Goal: Task Accomplishment & Management: Manage account settings

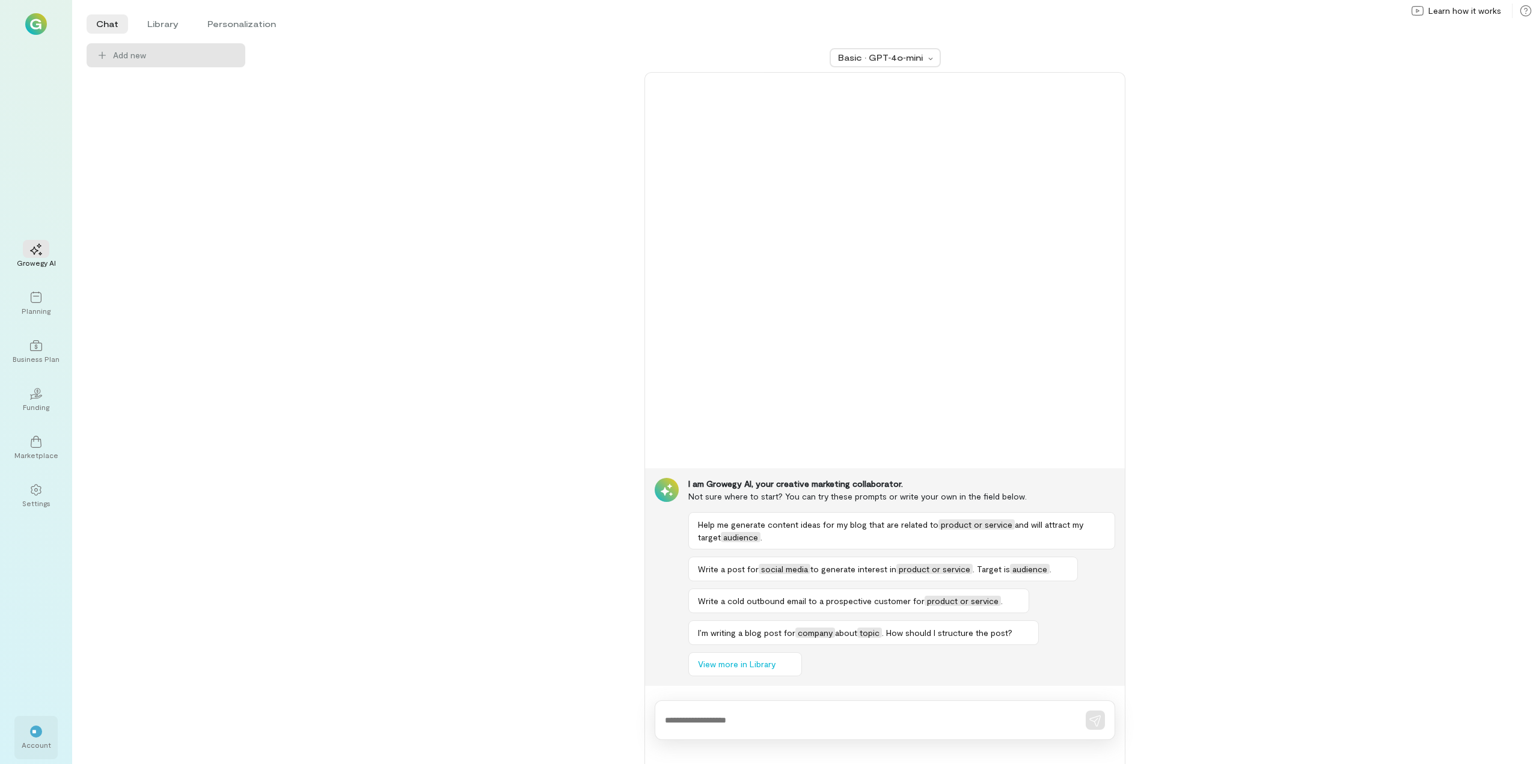
click at [29, 743] on div "Account" at bounding box center [36, 745] width 29 height 10
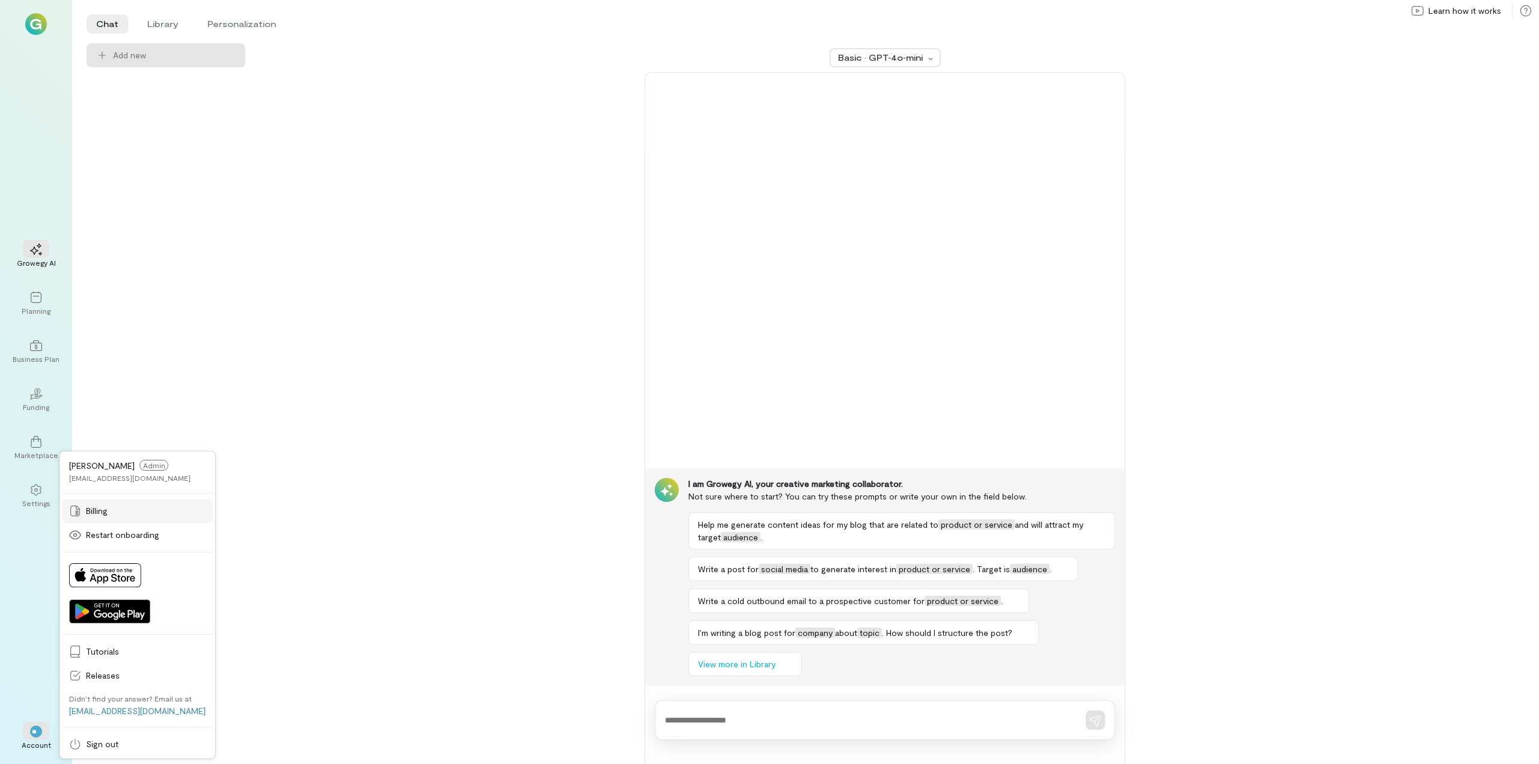
click at [111, 510] on span "Billing" at bounding box center [146, 511] width 120 height 12
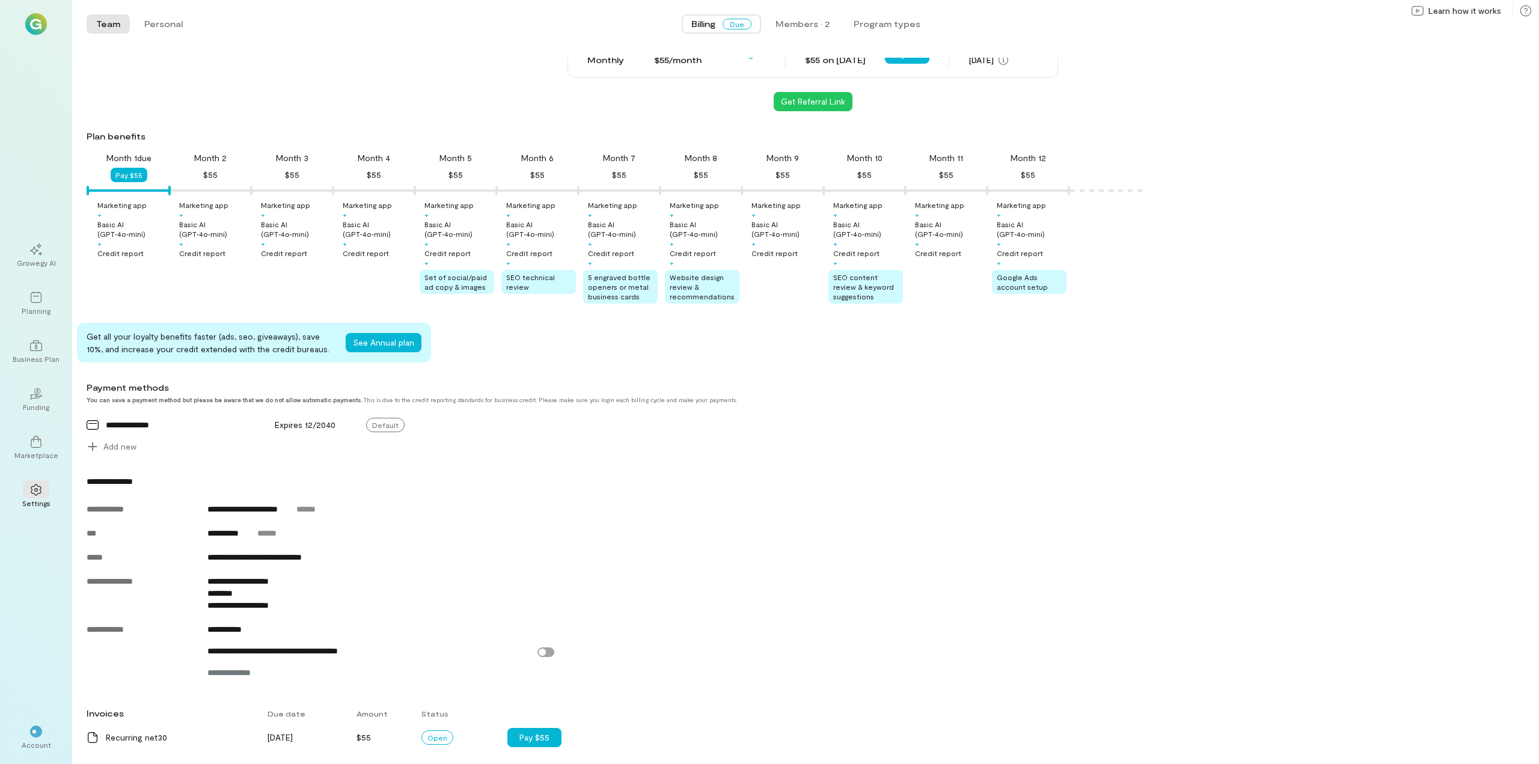
scroll to position [61, 0]
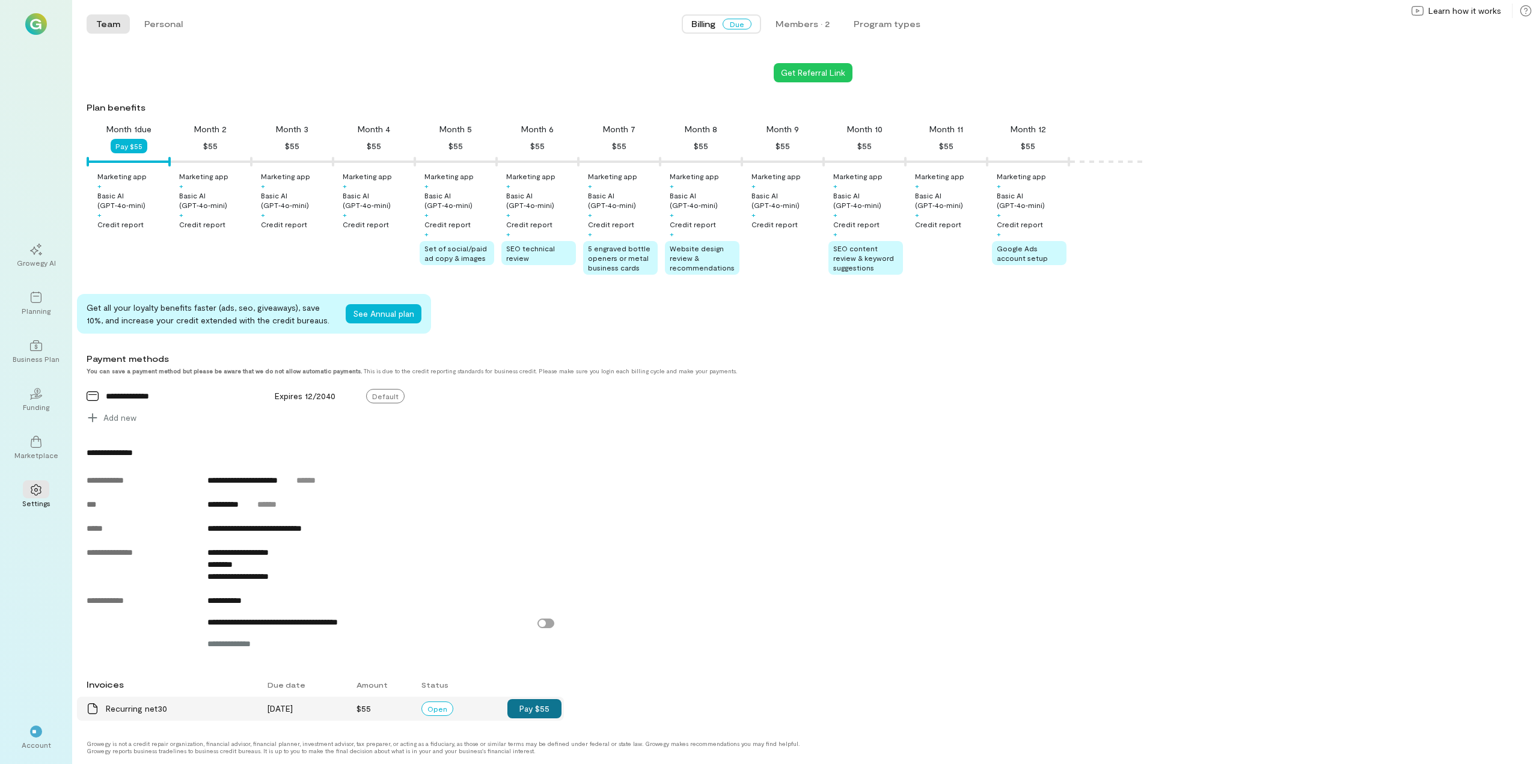
click at [530, 707] on button "Pay $55" at bounding box center [534, 708] width 54 height 19
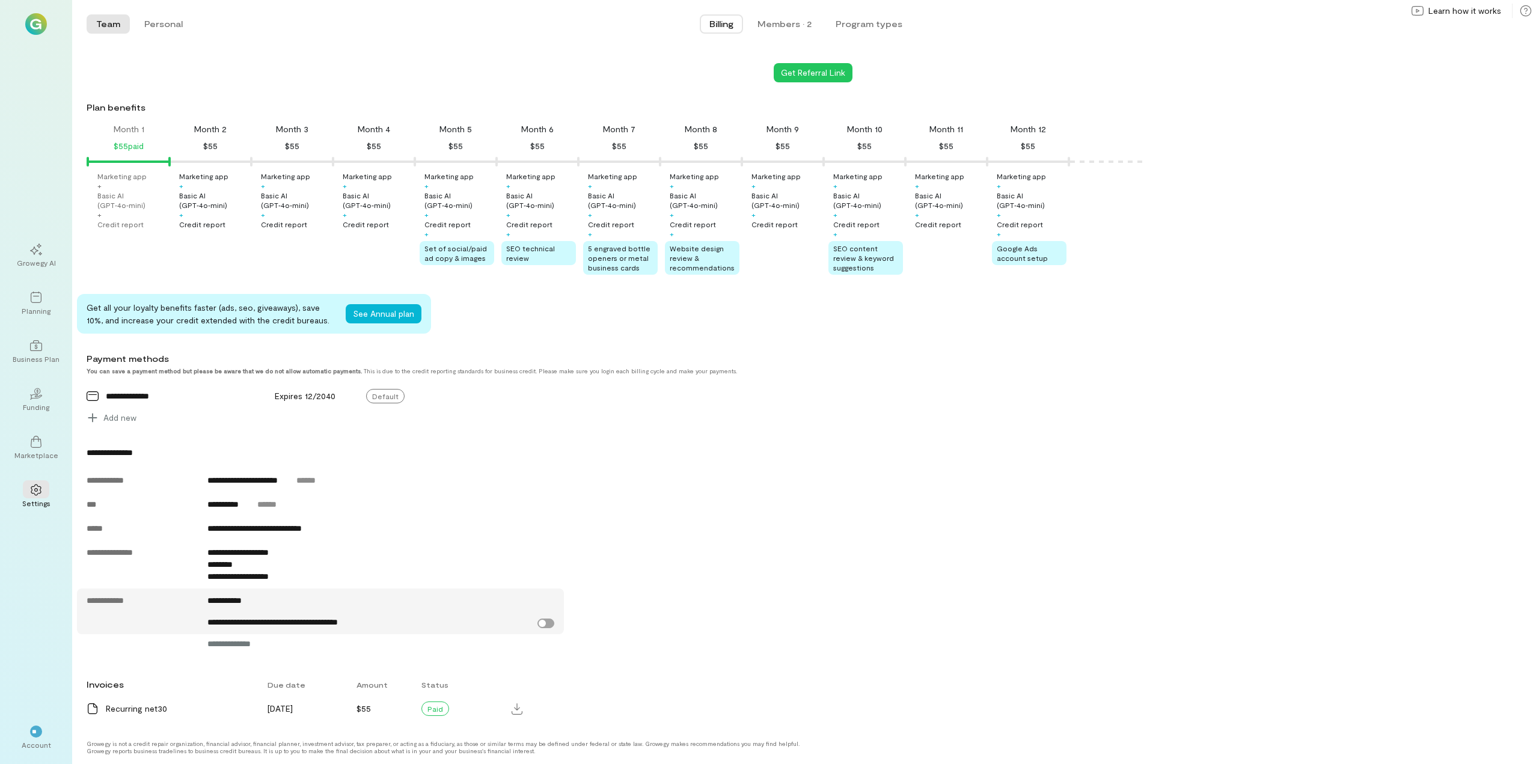
click at [549, 622] on label "**********" at bounding box center [380, 622] width 347 height 12
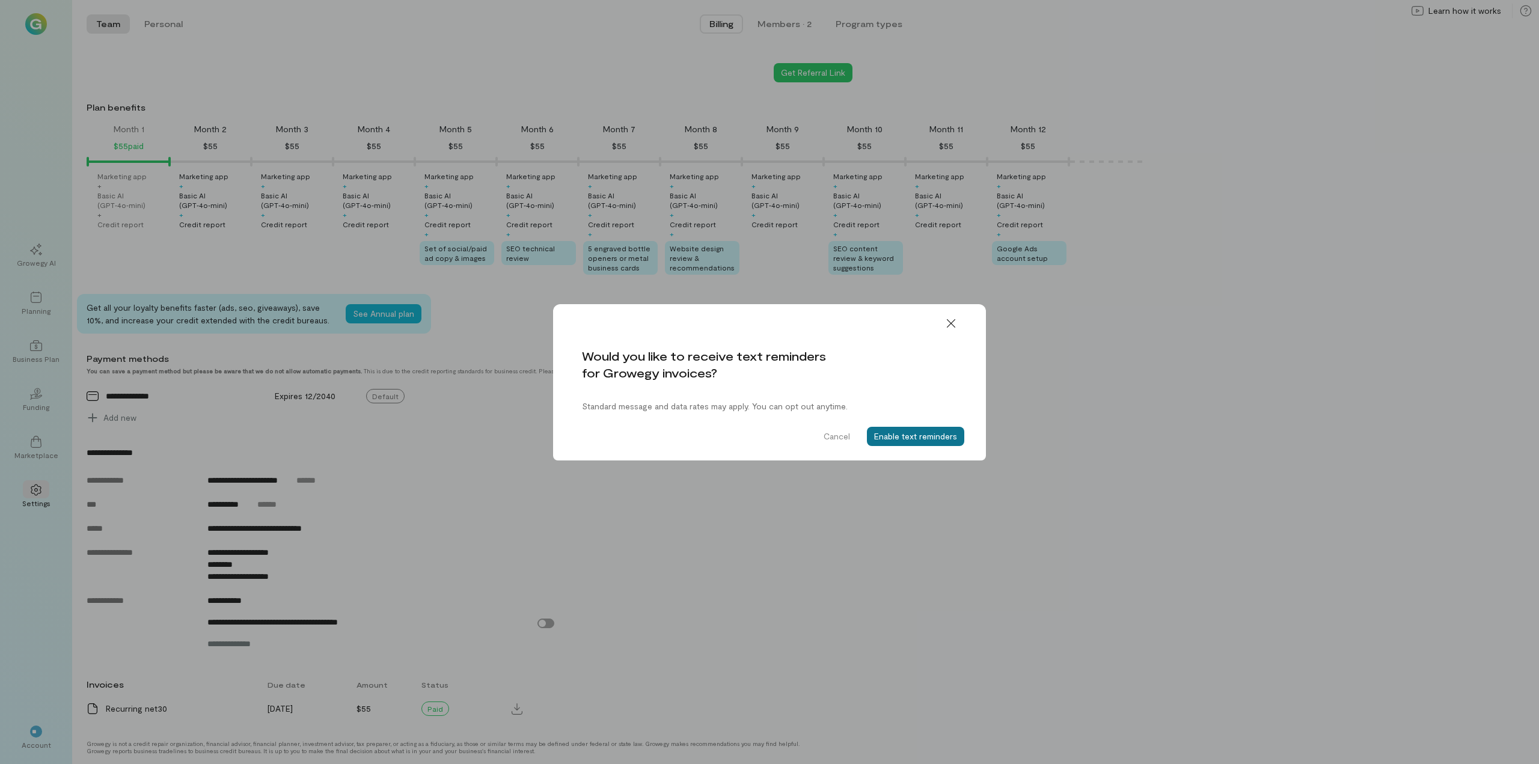
click at [919, 439] on button "Enable text reminders" at bounding box center [915, 436] width 97 height 19
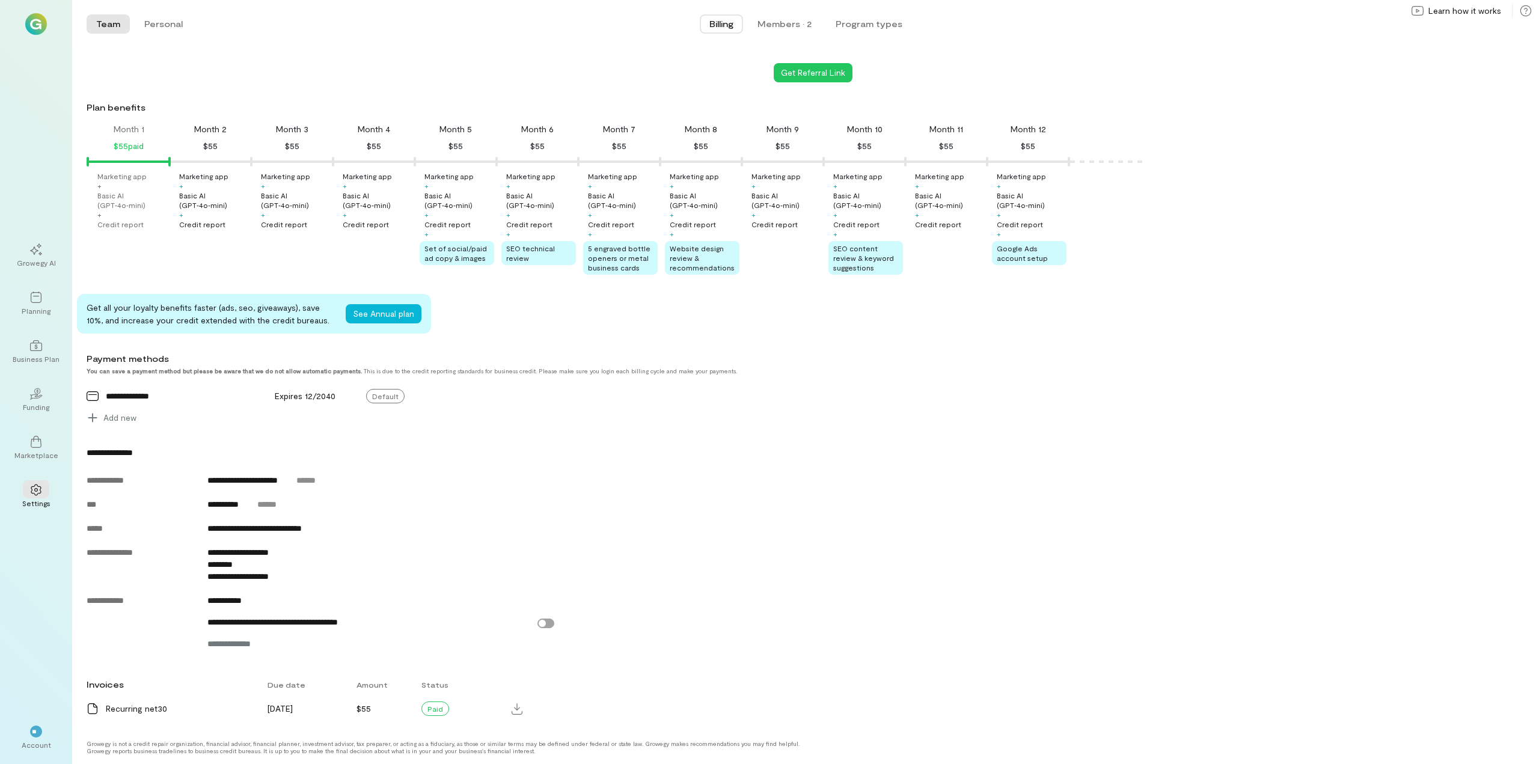
click at [1056, 350] on div "Current plan Monthly Price $55/month Manage Next invoice [DATE] Next credit rep…" at bounding box center [813, 361] width 1452 height 719
click at [126, 183] on div "Marketing app + Basic AI (GPT‑4o‑mini) + Credit report" at bounding box center [132, 200] width 70 height 58
click at [131, 130] on div "Month 1" at bounding box center [129, 129] width 31 height 12
click at [175, 13] on div "Team Personal" at bounding box center [140, 24] width 106 height 24
click at [168, 32] on button "Personal" at bounding box center [164, 23] width 58 height 19
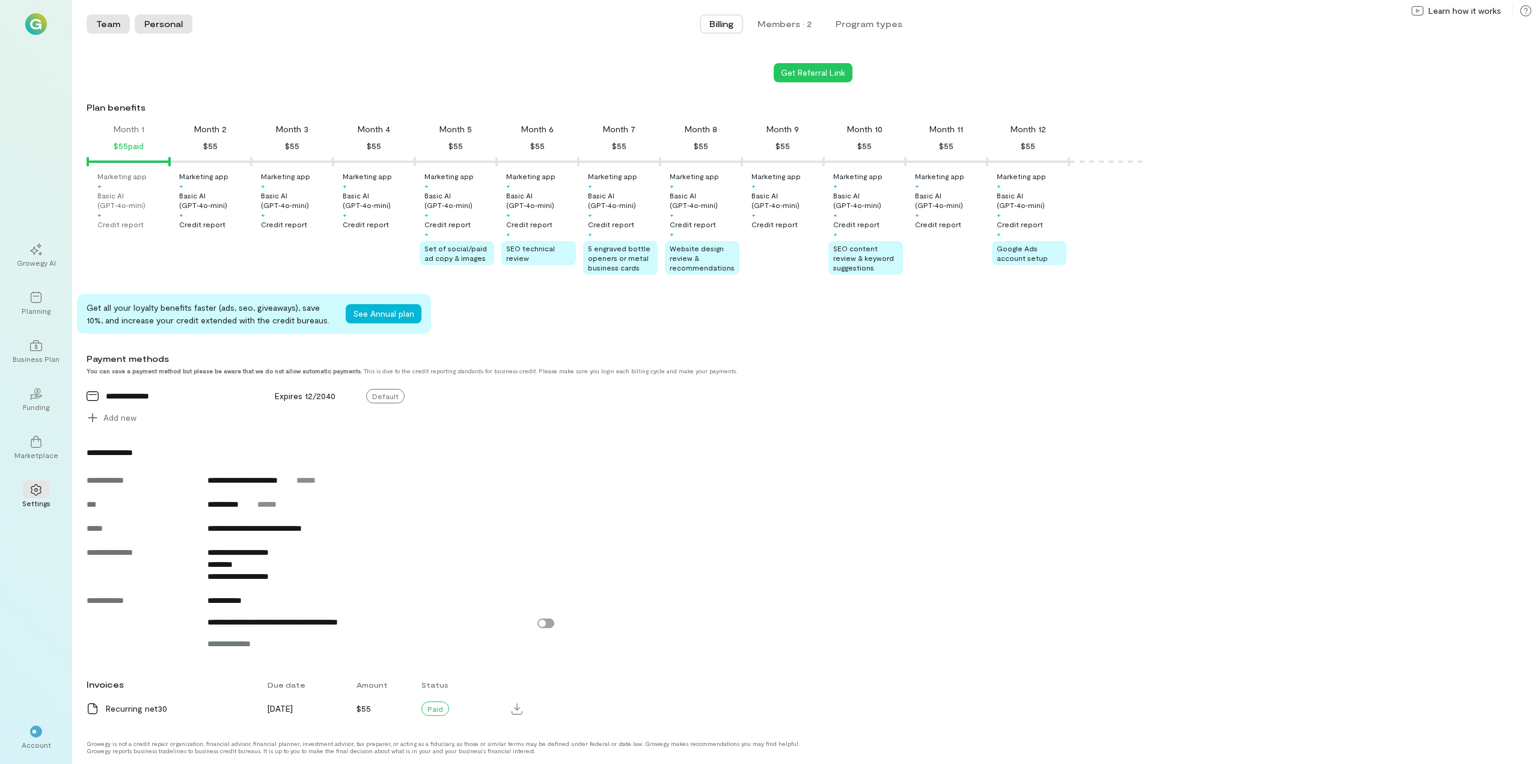
scroll to position [0, 0]
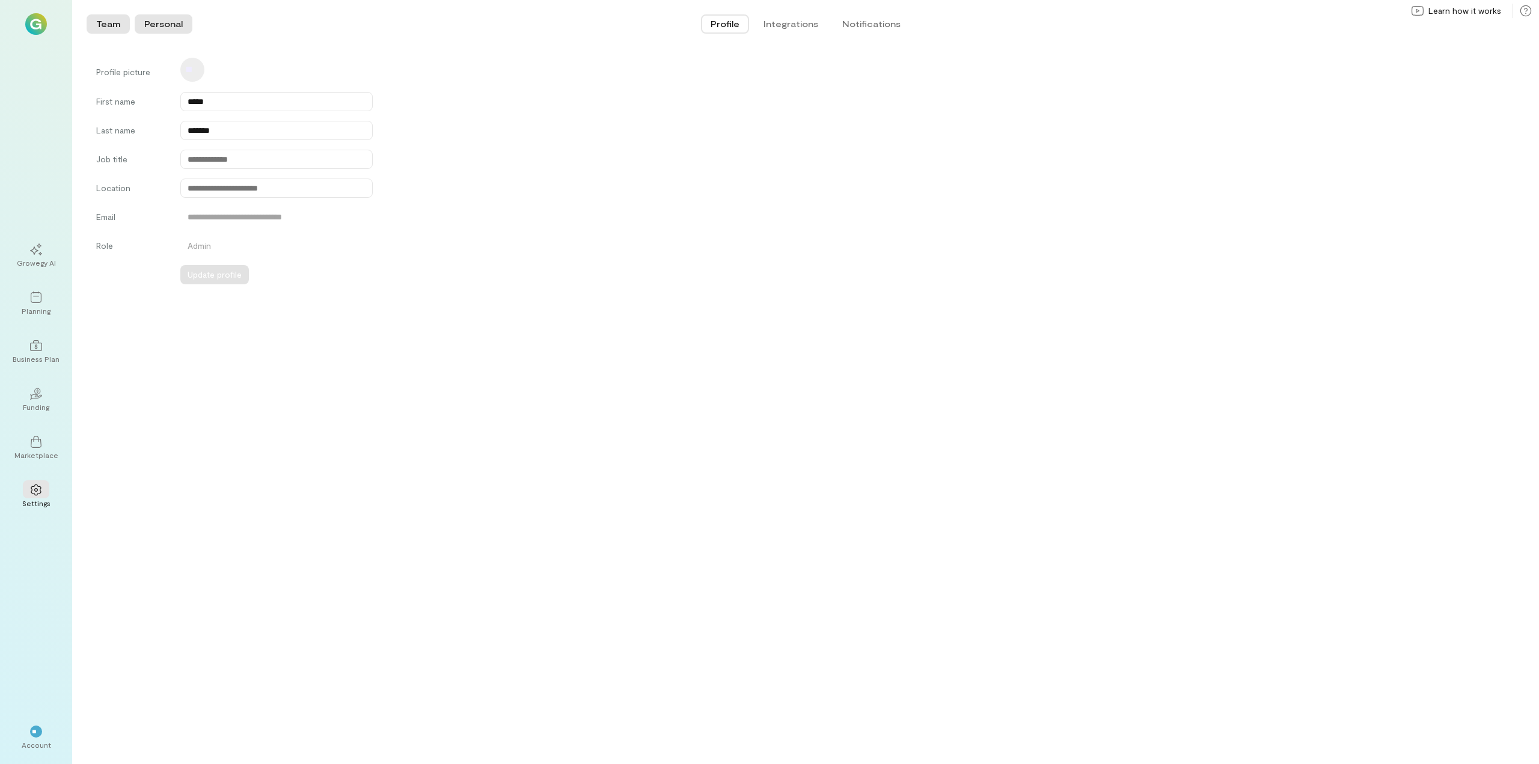
click at [114, 20] on button "Team" at bounding box center [108, 23] width 43 height 19
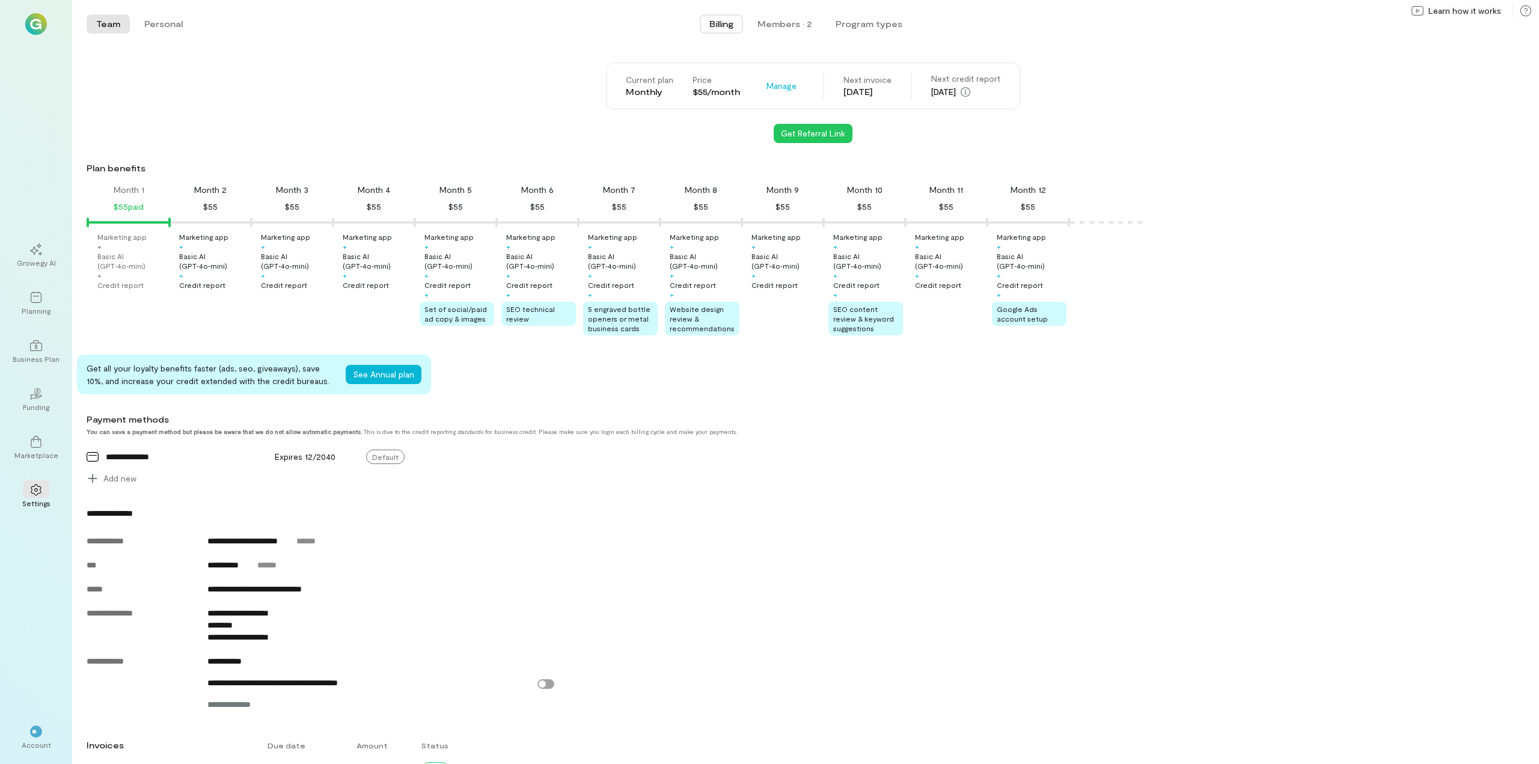
click at [132, 267] on div "Basic AI (GPT‑4o‑mini)" at bounding box center [132, 260] width 70 height 19
click at [37, 305] on div at bounding box center [36, 297] width 26 height 18
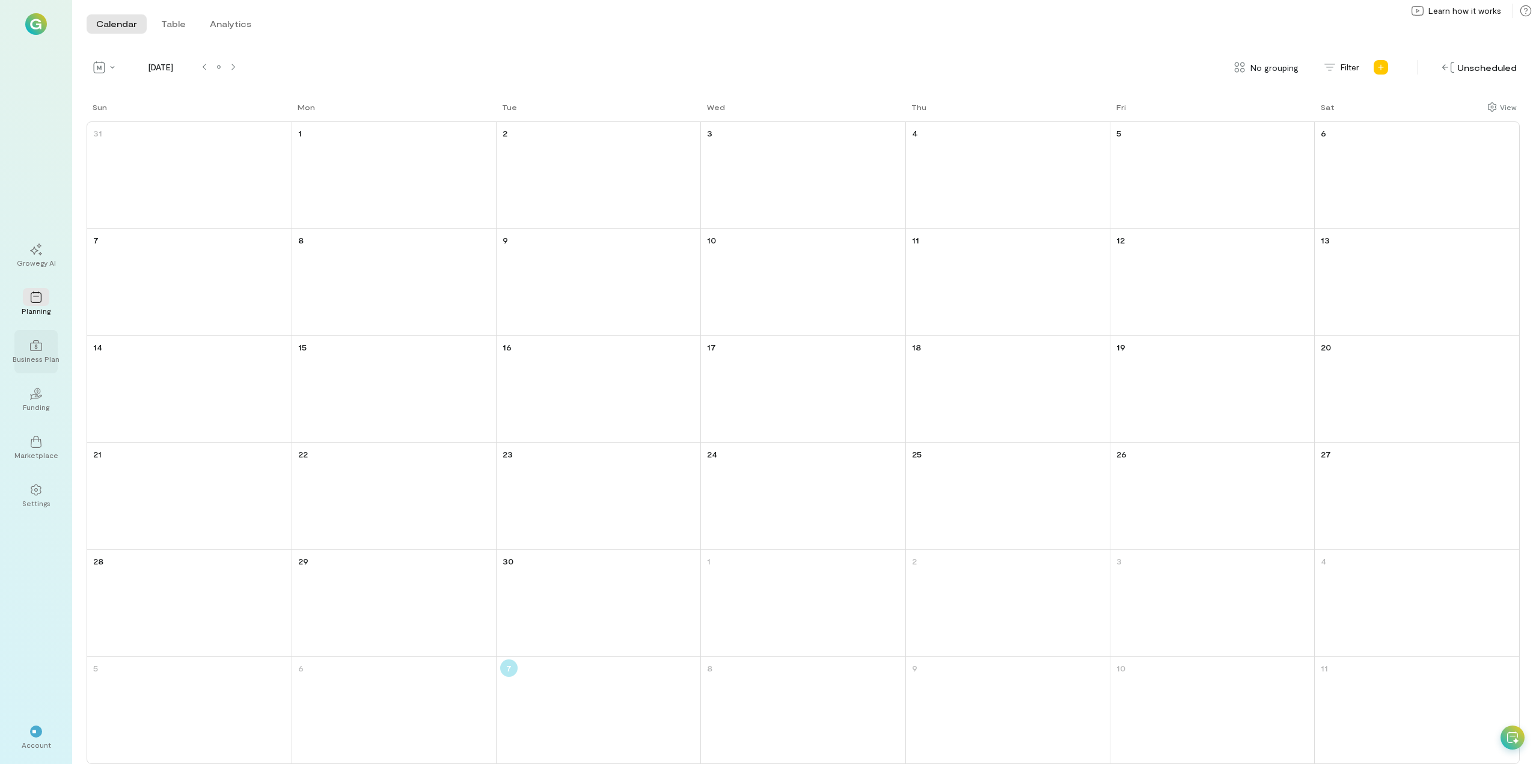
click at [35, 373] on div "Business Plan" at bounding box center [35, 351] width 43 height 43
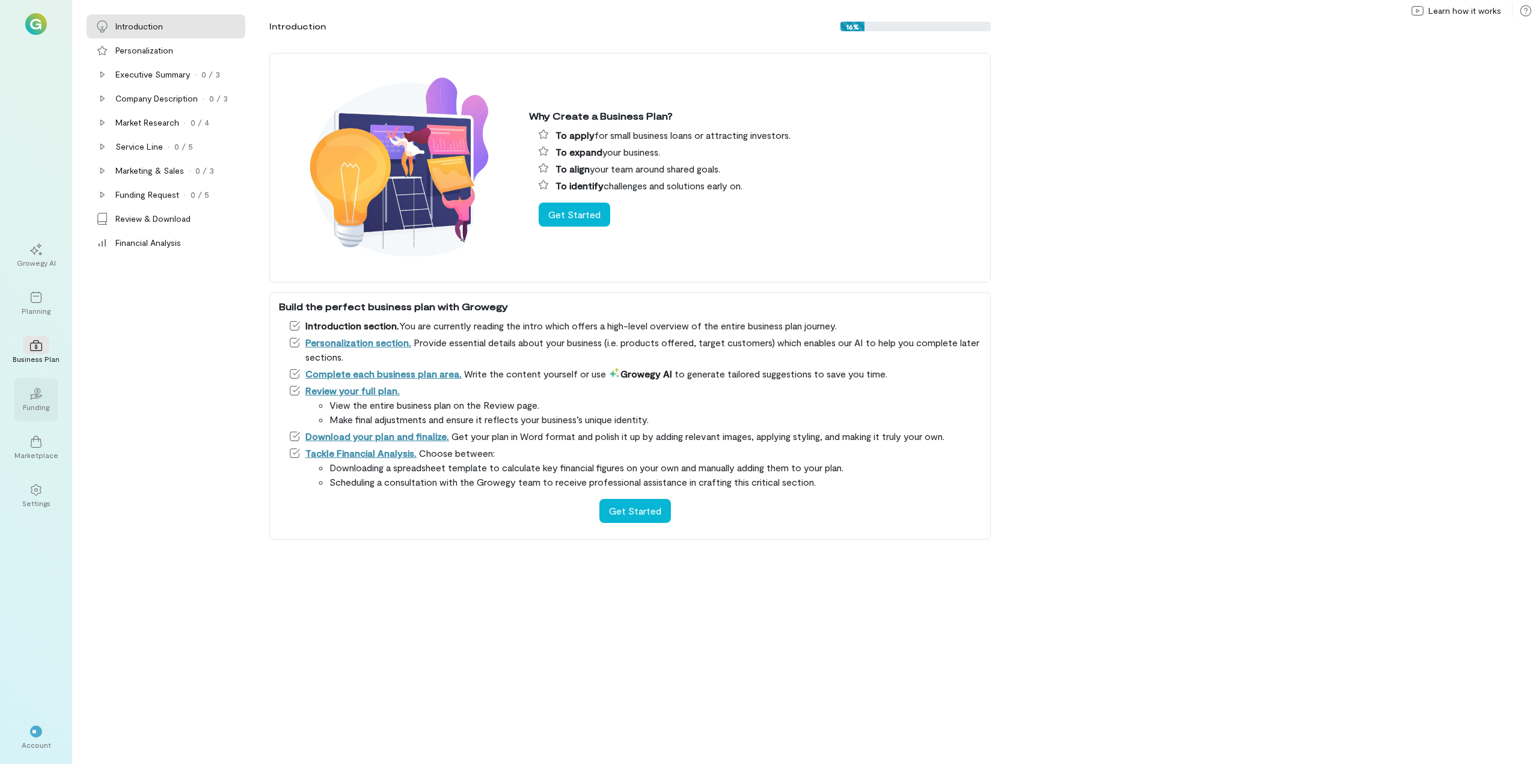
click at [38, 407] on div "Funding" at bounding box center [36, 407] width 26 height 10
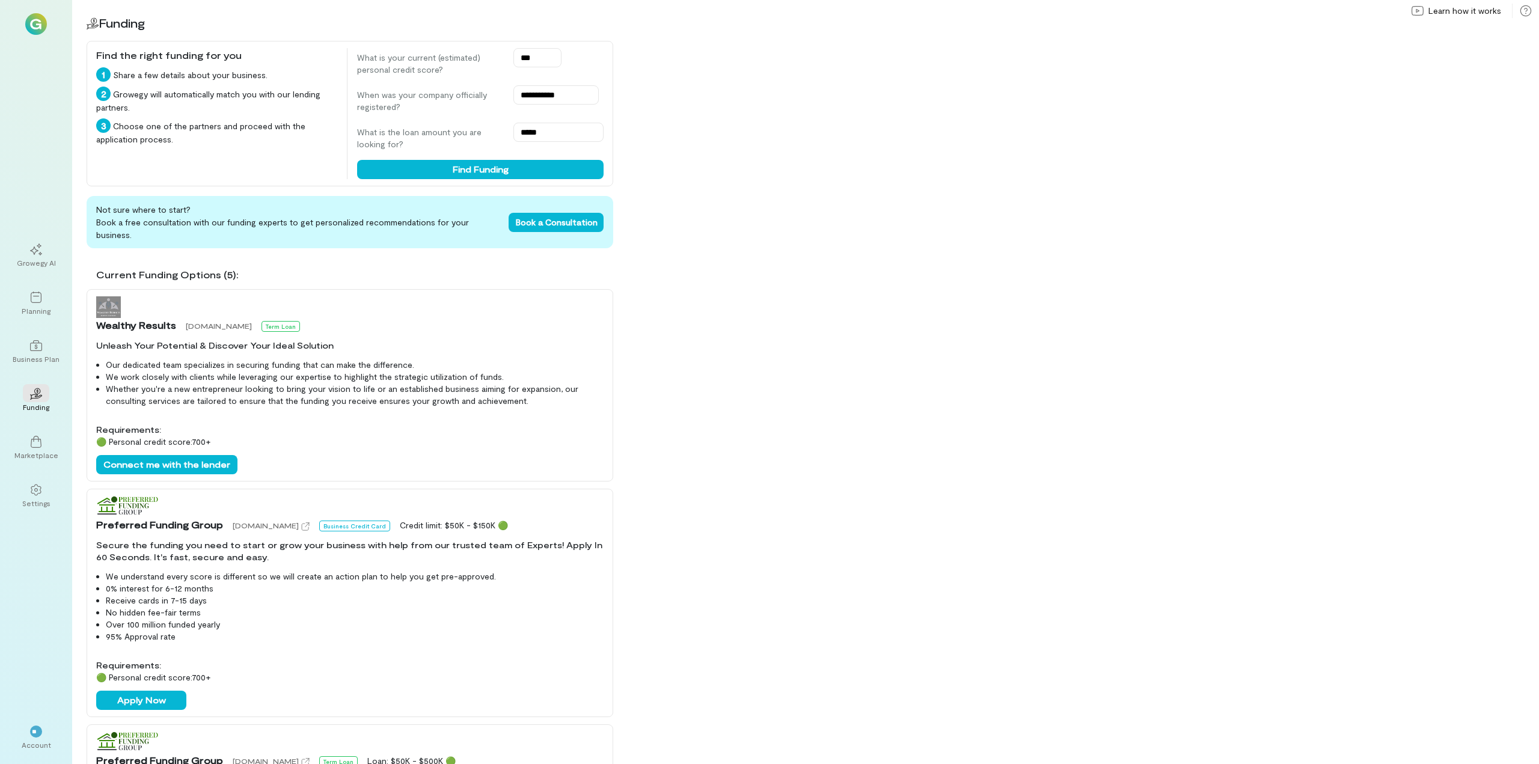
click at [644, 325] on div "**********" at bounding box center [805, 382] width 1466 height 764
